Goal: Transaction & Acquisition: Download file/media

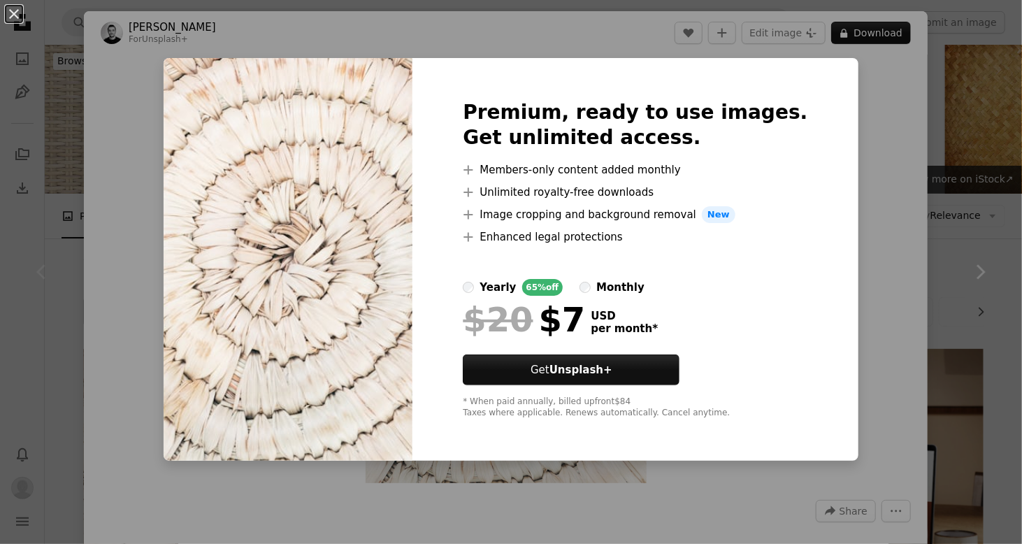
click at [841, 84] on div "An X shape Premium, ready to use images. Get unlimited access. A plus sign Memb…" at bounding box center [511, 272] width 1022 height 544
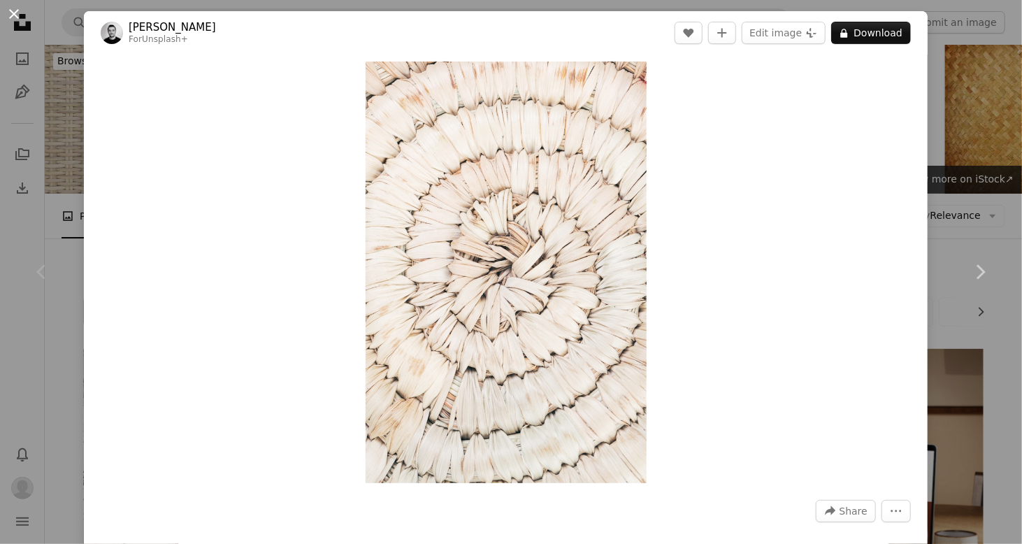
click at [12, 20] on button "An X shape" at bounding box center [14, 14] width 17 height 17
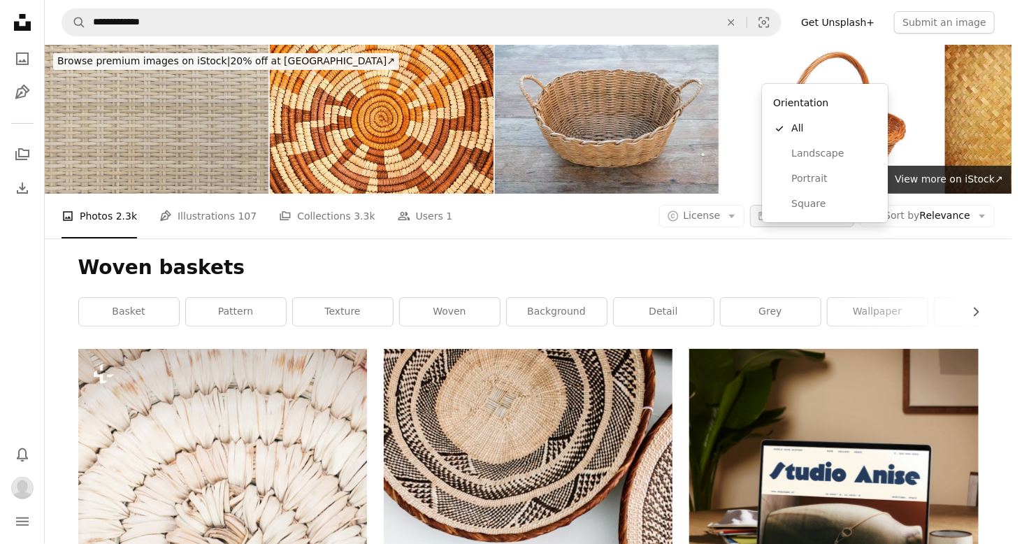
click at [822, 210] on span "Orientation" at bounding box center [801, 215] width 55 height 11
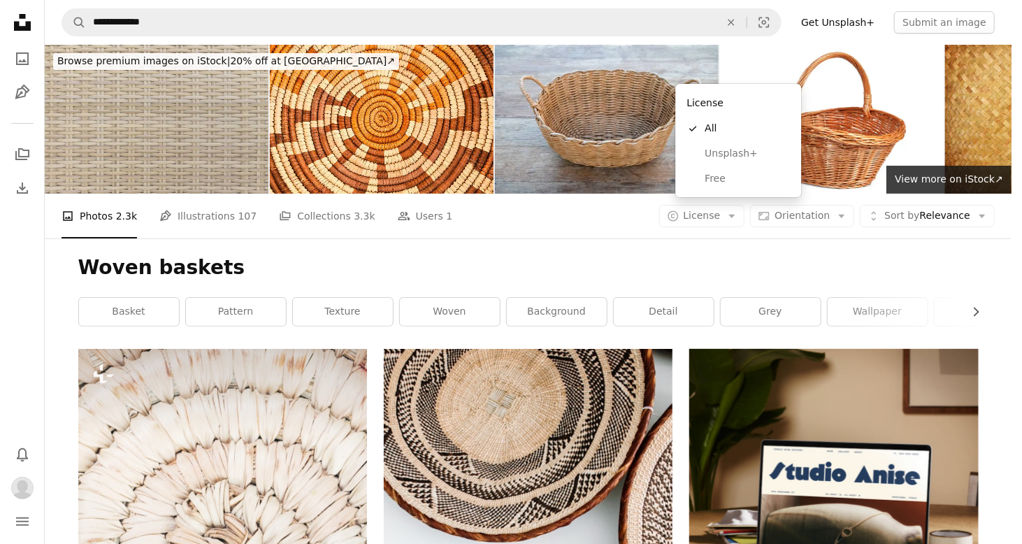
click at [738, 210] on icon "Arrow down" at bounding box center [732, 216] width 13 height 13
click at [719, 180] on span "Free" at bounding box center [747, 179] width 85 height 14
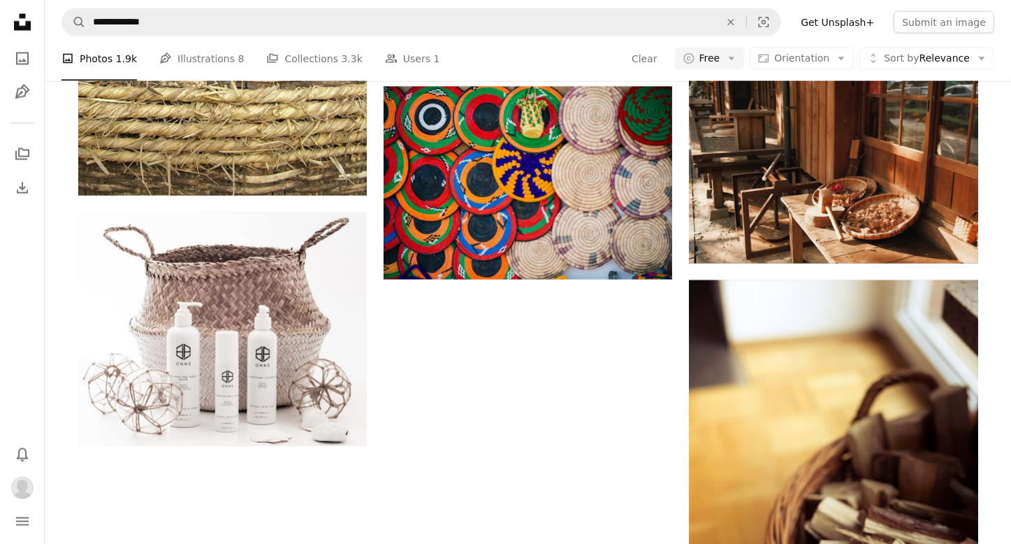
scroll to position [2280, 0]
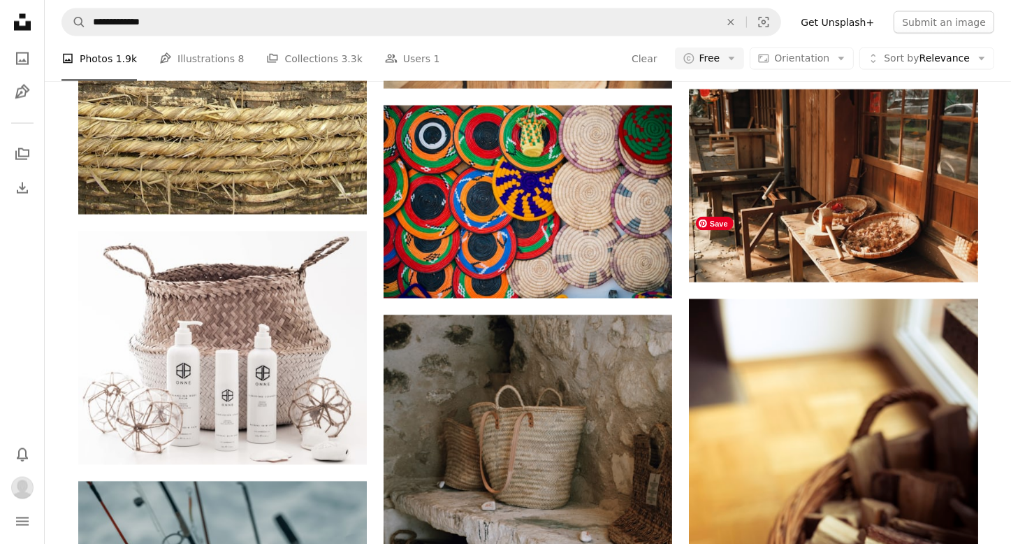
scroll to position [2258, 0]
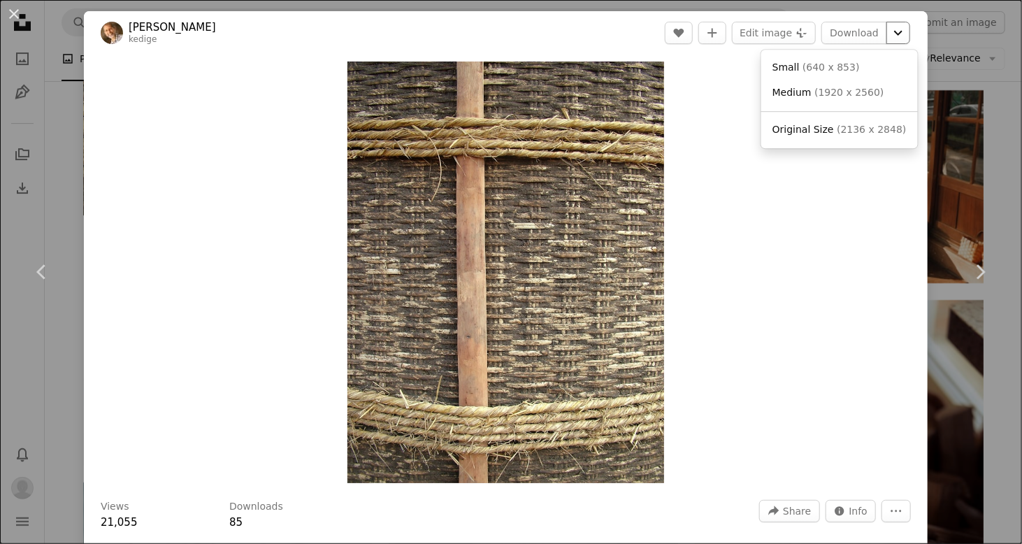
click at [887, 34] on icon "Chevron down" at bounding box center [898, 32] width 22 height 17
click at [797, 71] on span "Small ( 640 x 853 )" at bounding box center [815, 68] width 87 height 14
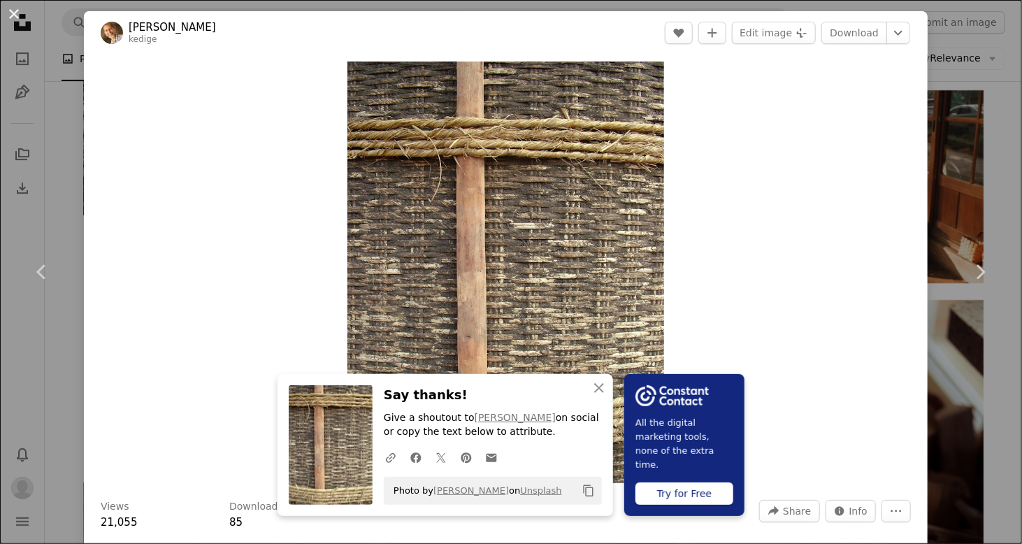
click at [15, 14] on button "An X shape" at bounding box center [14, 14] width 17 height 17
